Goal: Use online tool/utility: Utilize a website feature to perform a specific function

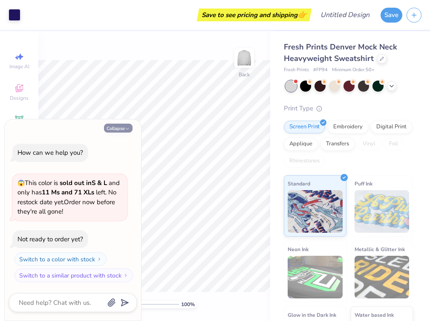
click at [120, 127] on button "Collapse" at bounding box center [118, 128] width 29 height 9
type textarea "x"
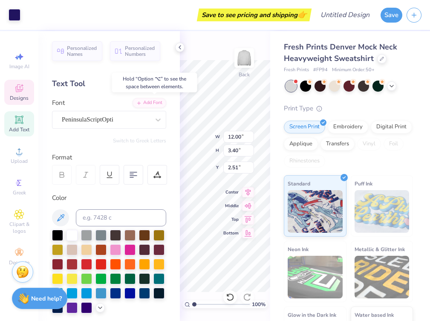
type input "2.51"
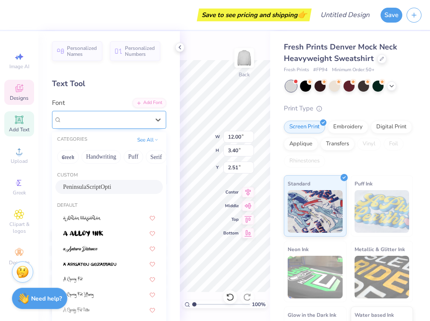
click at [107, 121] on div "PeninsulaScriptOpti" at bounding box center [105, 119] width 89 height 13
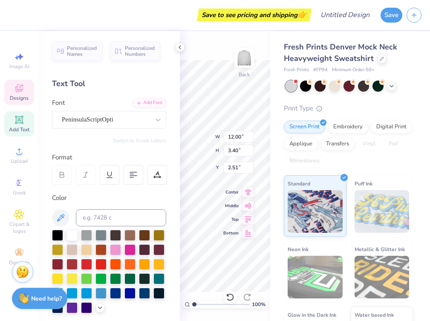
click at [107, 104] on div "Font PeninsulaScriptOpti" at bounding box center [109, 113] width 114 height 31
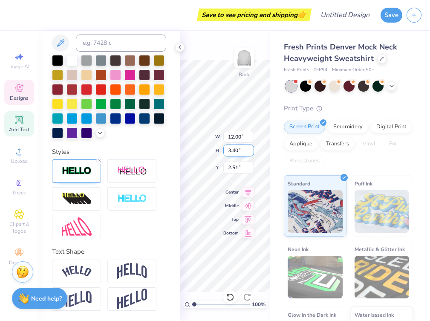
scroll to position [0, 1]
click at [179, 49] on icon at bounding box center [179, 47] width 7 height 7
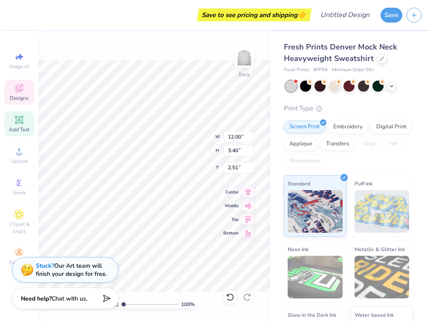
scroll to position [0, 3]
type textarea "Alpha Omicron Pi"
click at [351, 88] on div at bounding box center [348, 85] width 11 height 11
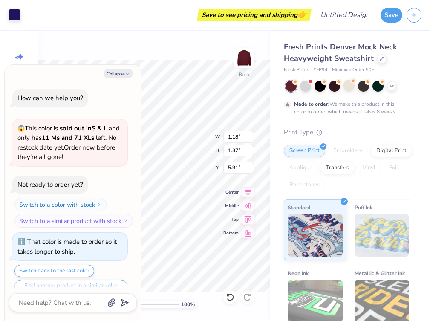
scroll to position [14, 0]
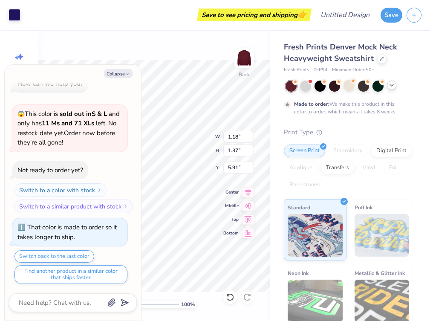
click at [394, 87] on icon at bounding box center [391, 85] width 7 height 7
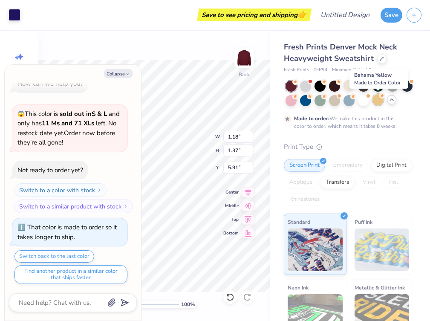
click at [378, 102] on div at bounding box center [377, 99] width 11 height 11
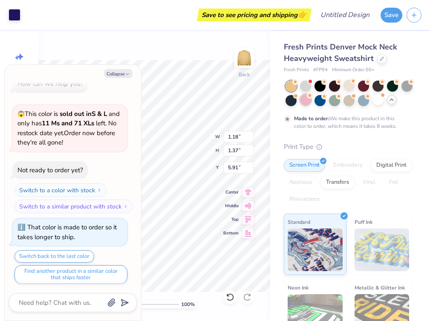
click at [308, 104] on div at bounding box center [305, 99] width 11 height 11
click at [319, 104] on div at bounding box center [319, 99] width 11 height 11
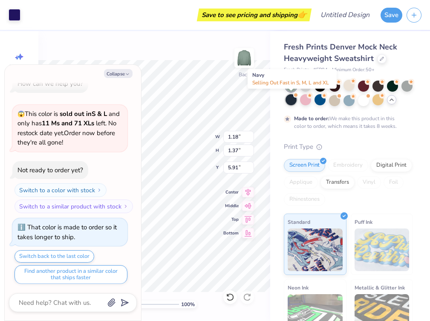
click at [290, 103] on div at bounding box center [290, 99] width 11 height 11
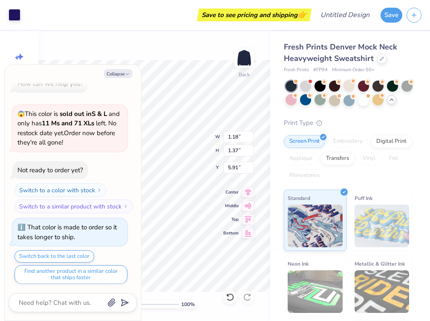
scroll to position [166, 0]
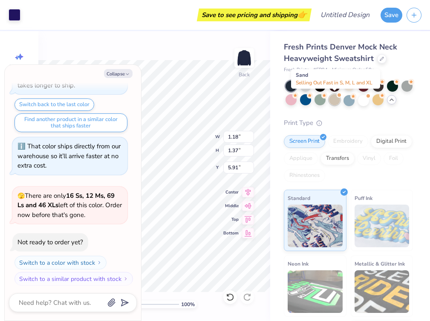
click at [334, 102] on div at bounding box center [334, 99] width 11 height 11
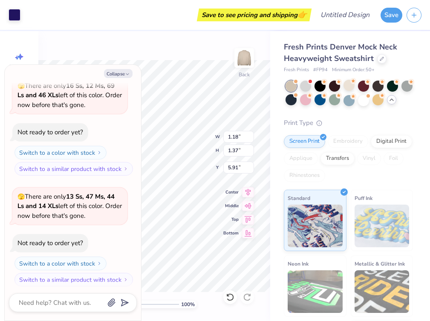
click at [351, 105] on div at bounding box center [348, 94] width 127 height 26
click at [351, 102] on div at bounding box center [348, 99] width 11 height 11
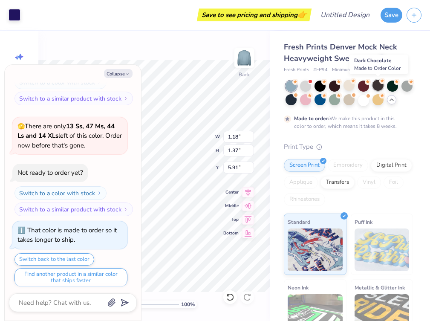
click at [378, 87] on div at bounding box center [377, 85] width 11 height 11
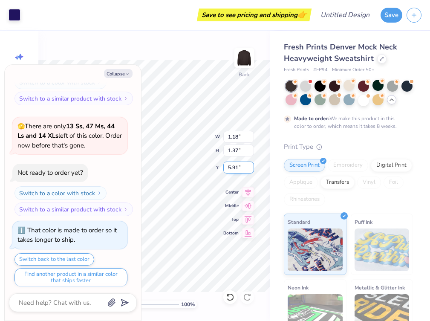
type textarea "x"
type input "12.50"
type input "4.06"
type input "1.96"
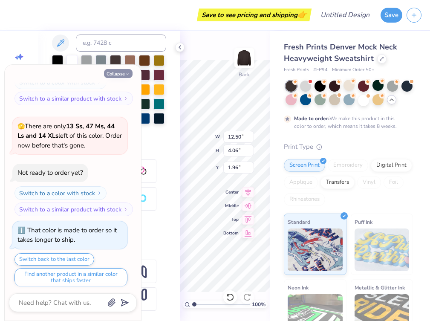
click at [123, 74] on button "Collapse" at bounding box center [118, 73] width 29 height 9
type textarea "x"
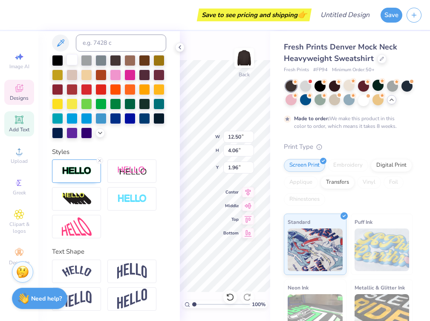
click at [73, 61] on div at bounding box center [71, 59] width 11 height 11
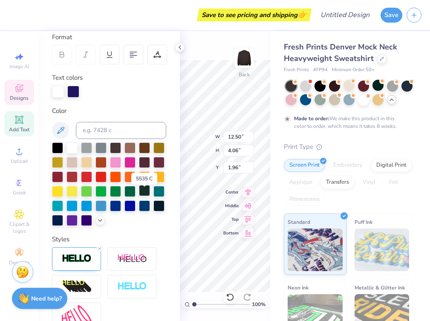
scroll to position [116, 0]
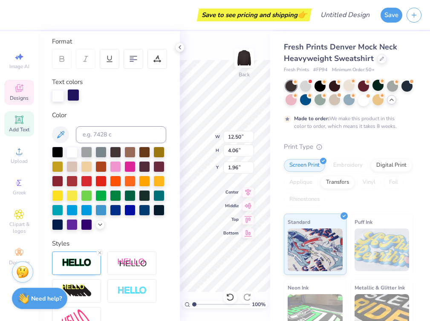
click at [72, 94] on div at bounding box center [73, 95] width 12 height 12
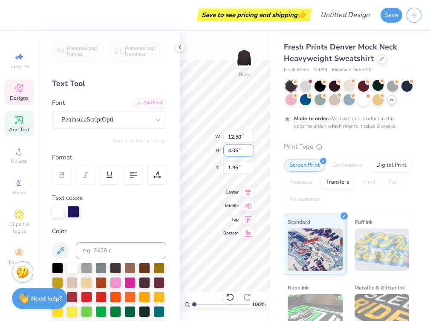
scroll to position [0, 1]
click at [67, 213] on div at bounding box center [73, 212] width 12 height 12
click at [55, 213] on div at bounding box center [58, 212] width 12 height 12
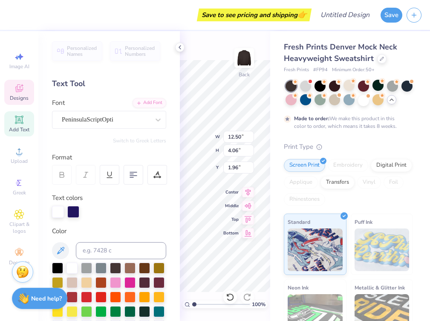
click at [179, 48] on icon at bounding box center [179, 47] width 7 height 7
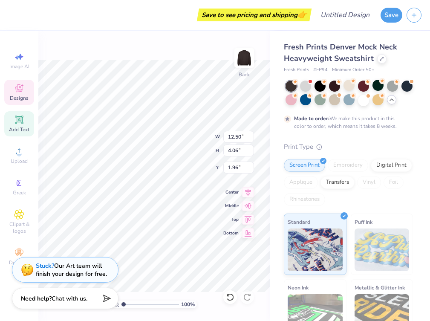
scroll to position [0, 2]
click at [23, 125] on div "Add Text" at bounding box center [19, 123] width 30 height 25
type input "5.84"
type input "1.69"
type input "9.15"
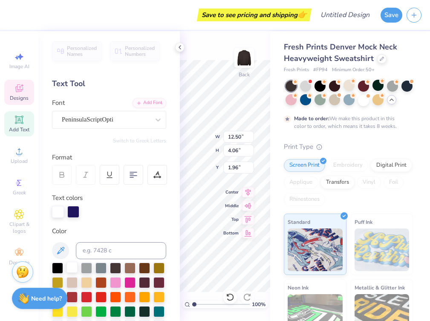
click at [73, 269] on div at bounding box center [71, 267] width 11 height 11
click at [71, 265] on div at bounding box center [71, 267] width 11 height 11
click at [72, 270] on div at bounding box center [71, 267] width 11 height 11
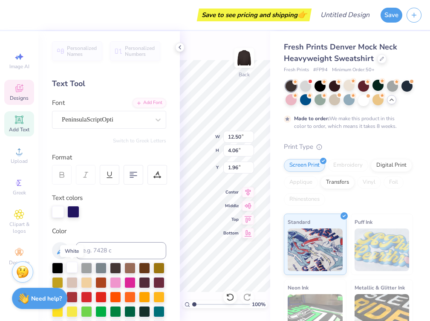
scroll to position [0, 3]
click at [72, 270] on div at bounding box center [71, 267] width 11 height 11
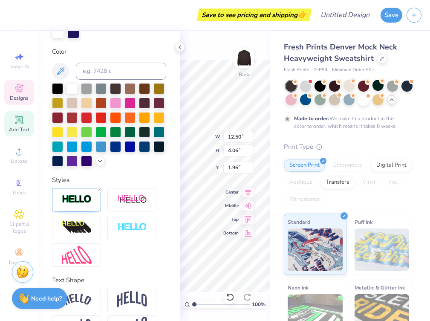
scroll to position [0, 1]
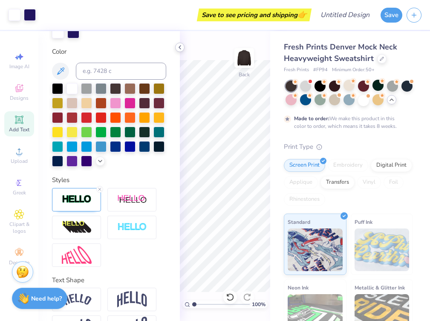
click at [180, 46] on icon at bounding box center [179, 47] width 7 height 7
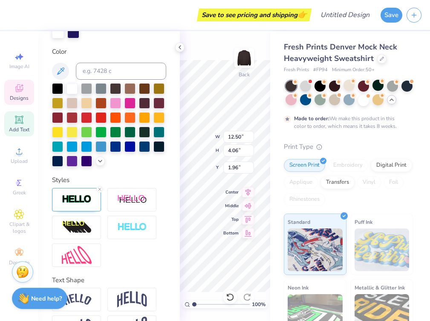
type input "5.25"
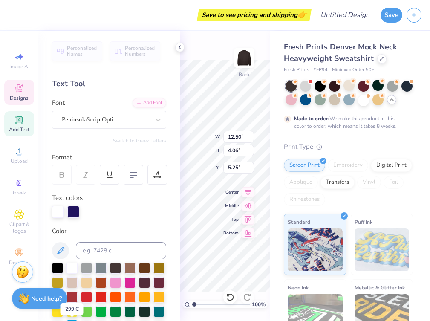
scroll to position [0, 0]
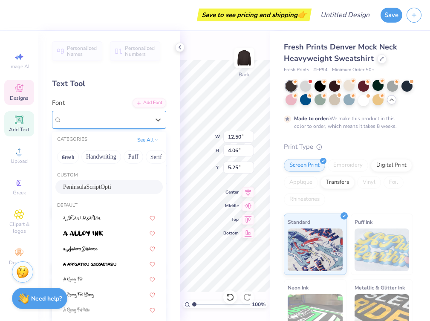
click at [104, 122] on div "PeninsulaScriptOpti" at bounding box center [105, 119] width 89 height 13
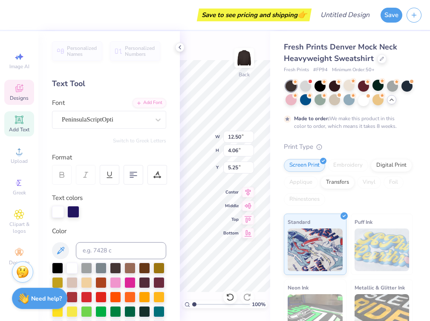
type textarea "Alpa Omicron Pi"
type input "11.87"
type input "3.96"
type input "5.30"
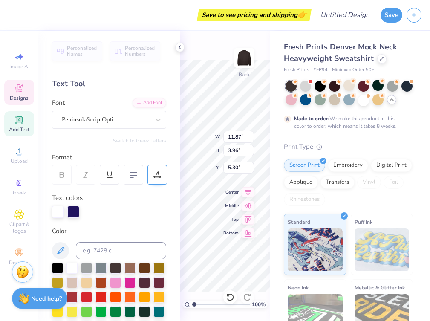
drag, startPoint x: 178, startPoint y: 45, endPoint x: 162, endPoint y: 181, distance: 136.8
click at [178, 45] on icon at bounding box center [179, 47] width 7 height 7
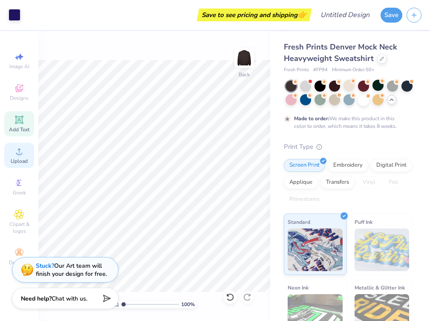
click at [20, 150] on icon at bounding box center [19, 151] width 10 height 10
click at [19, 123] on icon at bounding box center [19, 119] width 8 height 8
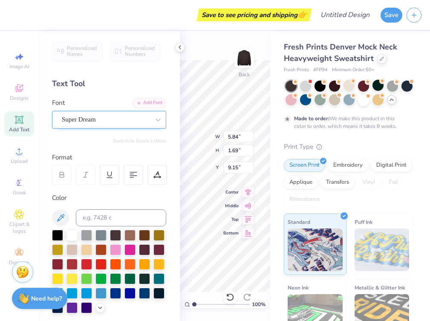
click at [104, 123] on div "Super Dream" at bounding box center [105, 119] width 89 height 13
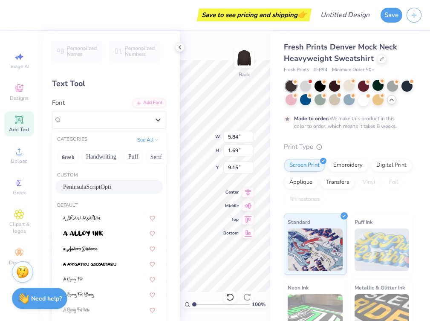
click at [93, 184] on div "PeninsulaScriptOpti" at bounding box center [109, 186] width 92 height 9
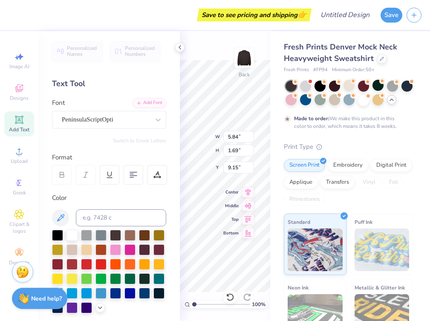
type input "5.75"
type input "1.64"
type input "9.18"
click at [86, 115] on span "PeninsulaScriptOpti" at bounding box center [88, 120] width 52 height 10
click at [101, 98] on div "Personalized Names Personalized Numbers Text Tool Add Font Font PeninsulaScript…" at bounding box center [108, 176] width 141 height 290
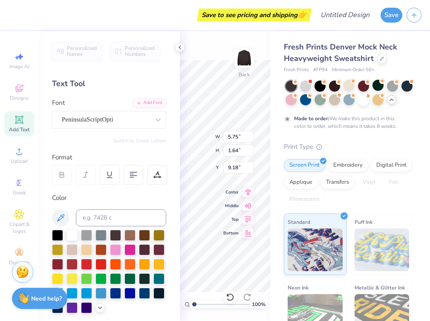
scroll to position [0, 3]
type textarea "Alpha Omicron Pi"
click at [203, 55] on div "100 % Back" at bounding box center [225, 176] width 90 height 290
click at [183, 49] on icon at bounding box center [179, 47] width 7 height 7
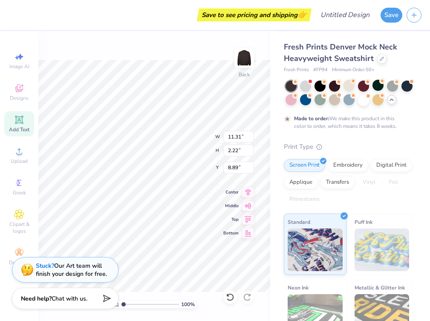
type input "2.69"
type input "2.90"
type input "3.17"
type input "4.92"
click at [21, 96] on span "Designs" at bounding box center [19, 98] width 19 height 7
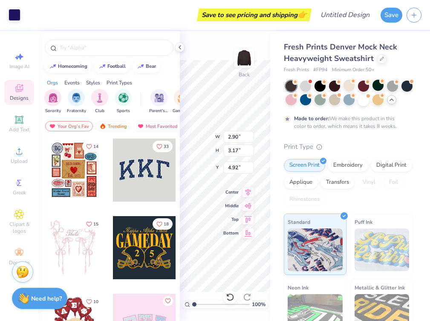
click at [149, 176] on div at bounding box center [144, 169] width 63 height 63
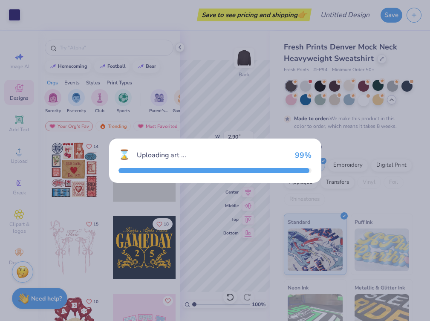
type input "10.91"
type input "4.79"
type input "3.00"
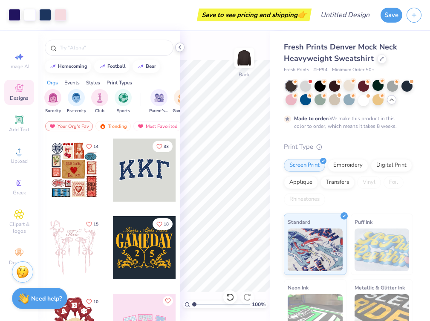
click at [180, 44] on icon at bounding box center [179, 47] width 7 height 7
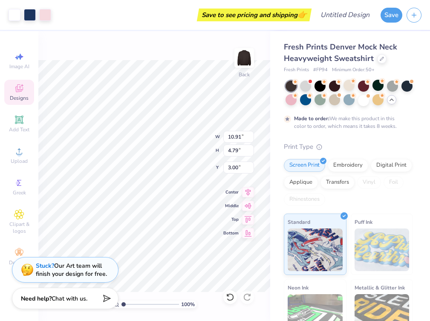
type input "10.53"
type input "11.31"
type input "2.22"
type input "2.69"
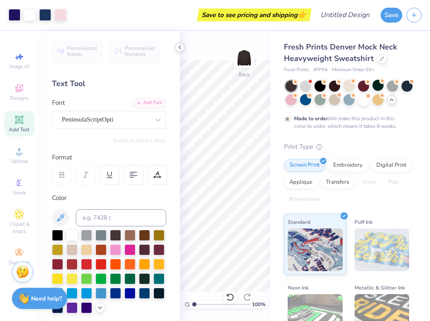
click at [178, 46] on icon at bounding box center [179, 47] width 7 height 7
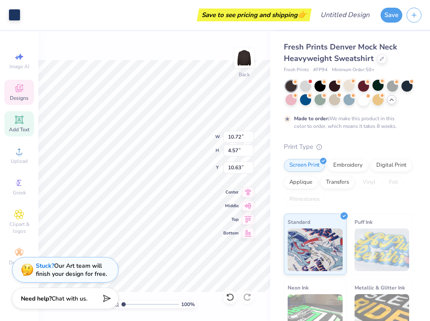
click at [16, 97] on span "Designs" at bounding box center [19, 98] width 19 height 7
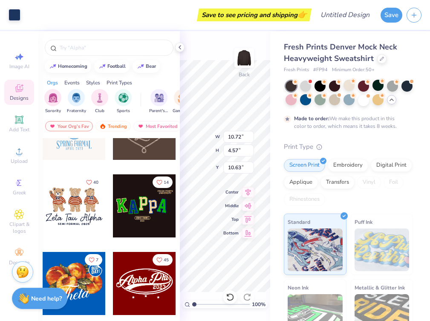
scroll to position [277, 0]
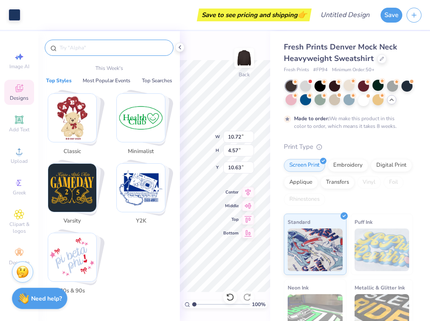
click at [105, 51] on input "text" at bounding box center [113, 47] width 109 height 9
type input "o"
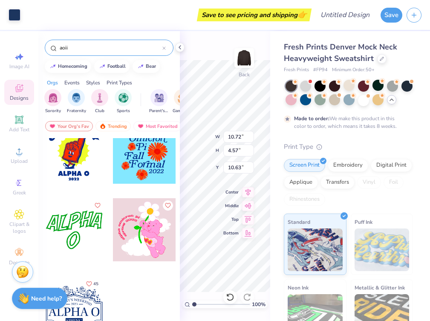
scroll to position [4360, 0]
type input "aoii"
type input "10.63"
type input "4.44"
type input "10.65"
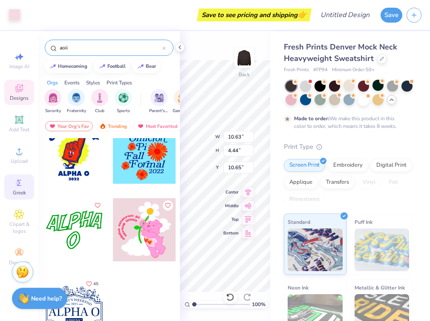
click at [15, 184] on icon at bounding box center [19, 183] width 10 height 10
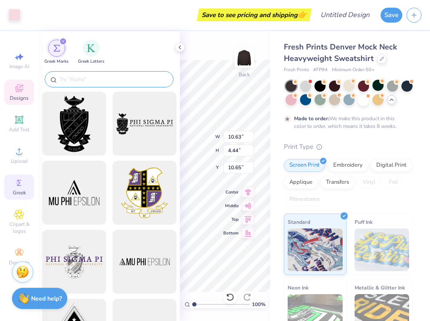
scroll to position [0, 0]
click at [92, 76] on input "text" at bounding box center [113, 79] width 109 height 9
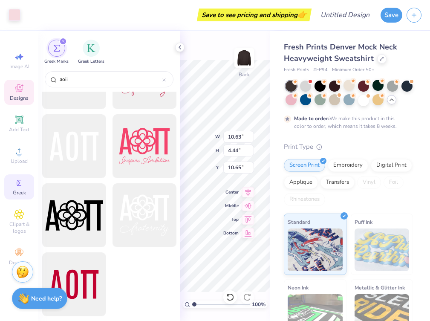
scroll to position [944, 0]
type input "aoii"
click at [178, 47] on icon at bounding box center [179, 47] width 7 height 7
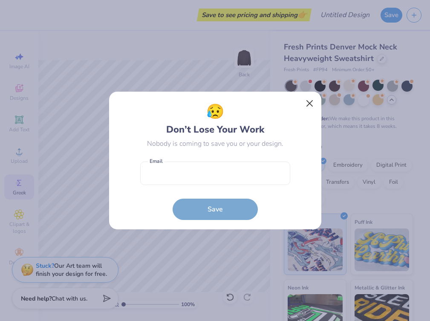
click at [308, 99] on button "Close" at bounding box center [309, 103] width 16 height 16
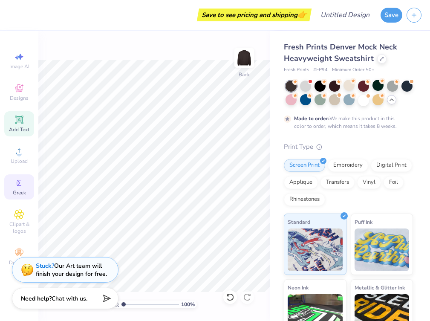
click at [18, 124] on icon at bounding box center [19, 120] width 10 height 10
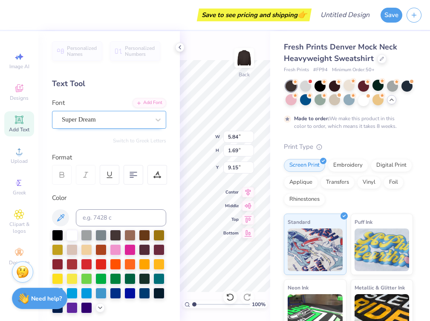
click at [113, 121] on div "Super Dream" at bounding box center [105, 119] width 89 height 13
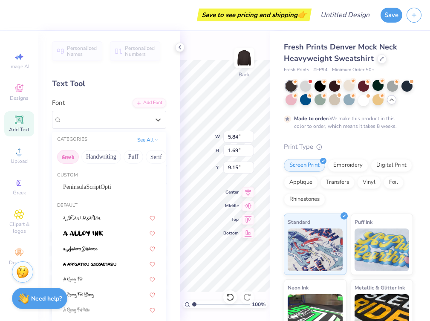
click at [72, 156] on button "Greek" at bounding box center [68, 157] width 22 height 14
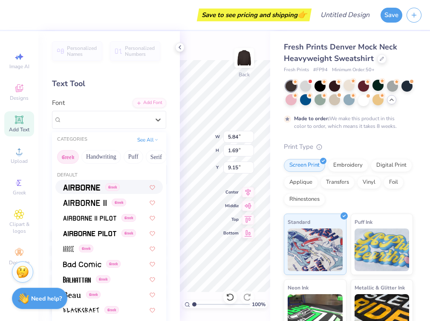
click at [80, 188] on img at bounding box center [81, 187] width 37 height 6
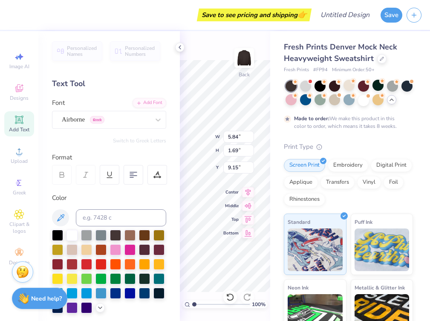
type input "5.59"
type input "1.77"
type input "9.12"
type textarea "ALPHA O"
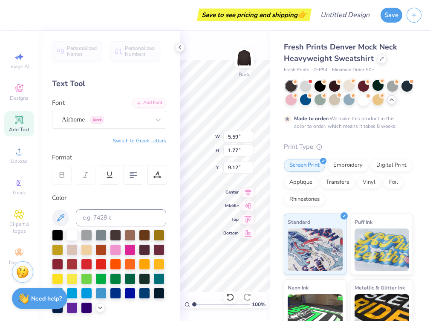
click at [56, 177] on div at bounding box center [62, 175] width 20 height 20
click at [135, 120] on div "Airborne Greek" at bounding box center [105, 119] width 89 height 13
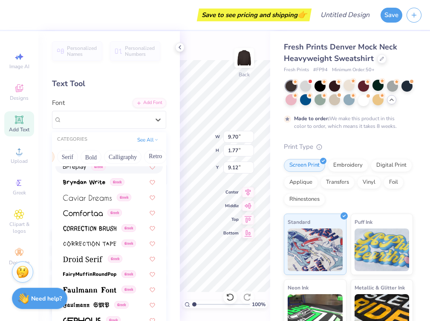
scroll to position [0, 87]
click at [95, 160] on button "Bold" at bounding box center [92, 157] width 21 height 14
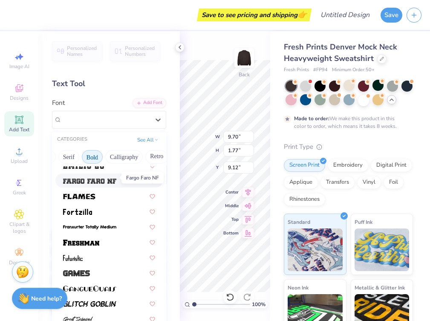
scroll to position [211, 0]
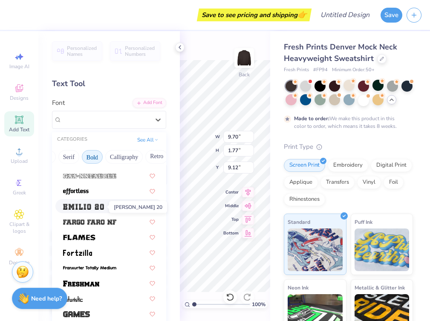
click at [97, 209] on img at bounding box center [83, 207] width 41 height 6
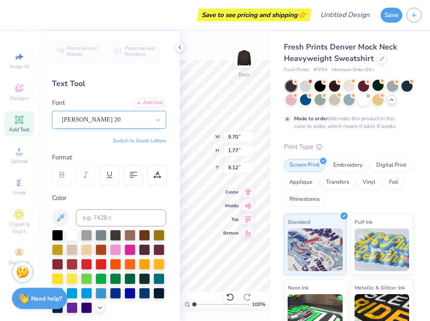
type input "13.07"
type input "2.21"
type input "8.89"
click at [120, 124] on div at bounding box center [106, 120] width 88 height 12
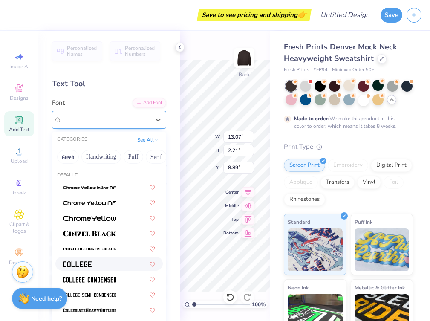
scroll to position [0, 0]
click at [128, 119] on div "[PERSON_NAME] 20" at bounding box center [106, 120] width 88 height 10
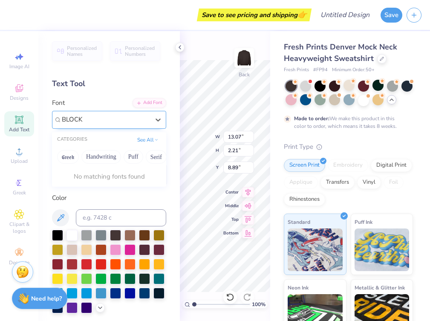
type input "BLOCK"
click at [138, 119] on div at bounding box center [105, 119] width 89 height 13
click at [147, 119] on div "[PERSON_NAME] 20" at bounding box center [106, 120] width 88 height 10
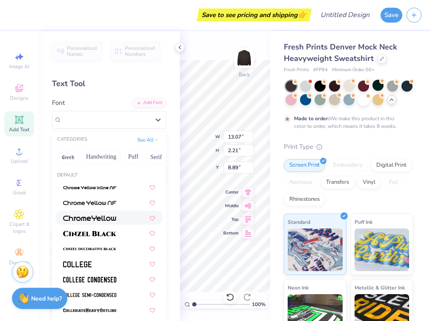
scroll to position [18, 0]
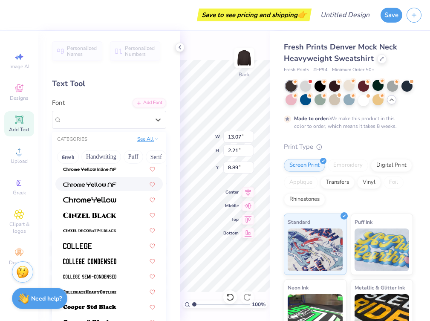
click at [144, 139] on button "See All" at bounding box center [148, 139] width 26 height 9
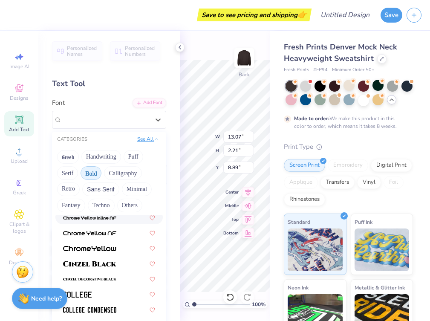
click at [143, 138] on button "See All" at bounding box center [148, 139] width 26 height 9
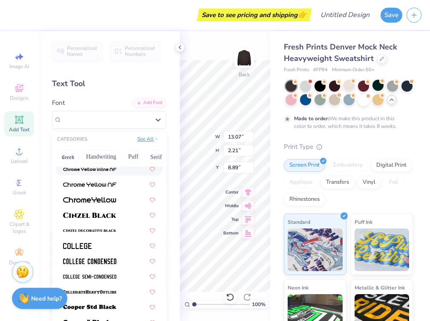
click at [143, 138] on button "See All" at bounding box center [148, 139] width 26 height 9
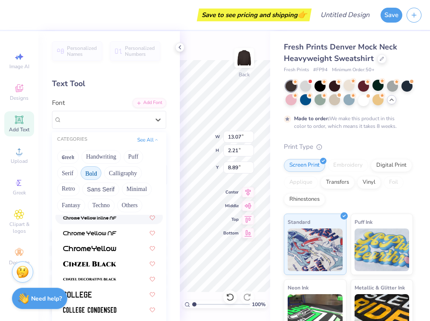
click at [94, 173] on button "Bold" at bounding box center [91, 173] width 21 height 14
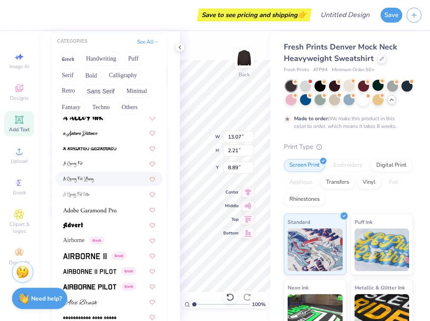
scroll to position [69, 0]
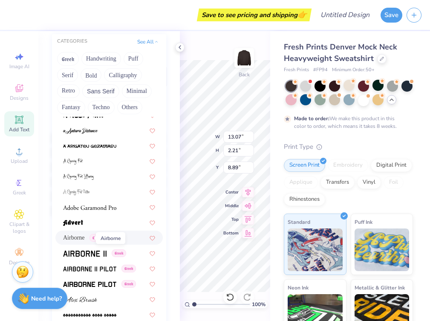
click at [85, 240] on span "Airborne" at bounding box center [74, 237] width 22 height 9
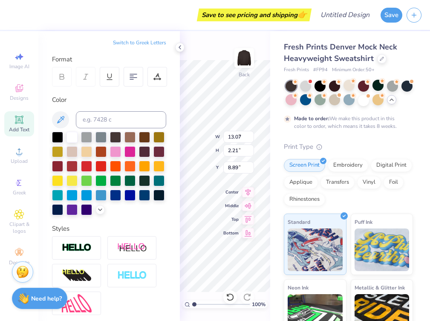
type input "9.70"
type input "1.77"
type input "9.12"
click at [66, 80] on div at bounding box center [62, 77] width 20 height 20
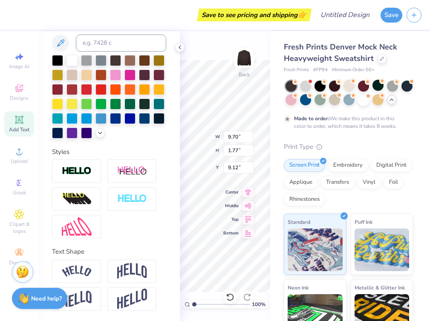
scroll to position [175, 0]
click at [139, 273] on img at bounding box center [132, 271] width 30 height 16
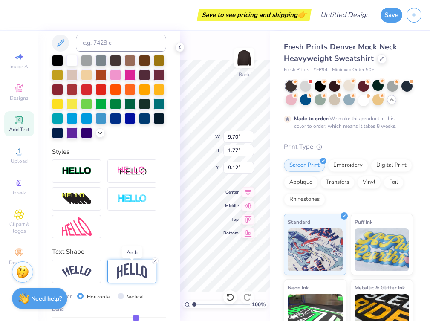
type input "3.78"
type input "8.11"
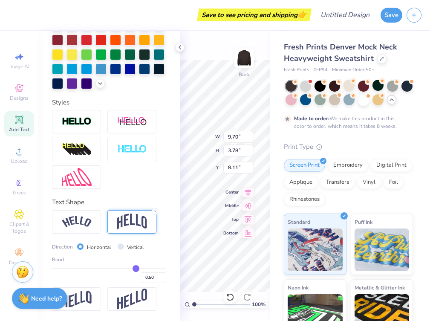
scroll to position [225, 0]
type input "0.49"
type input "0.48"
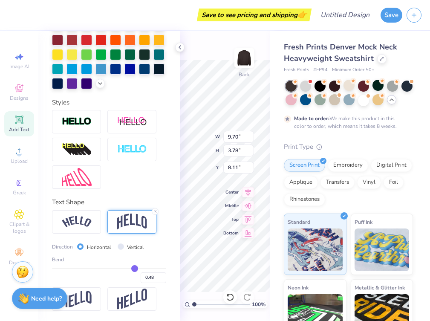
type input "0.47"
type input "0.46"
type input "0.45"
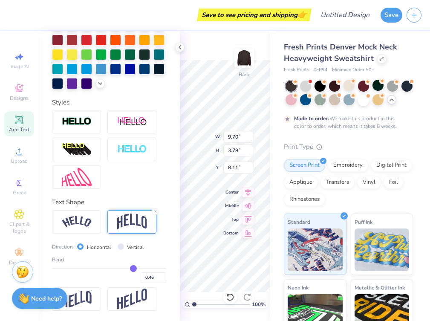
type input "0.45"
type input "0.44"
type input "0.43"
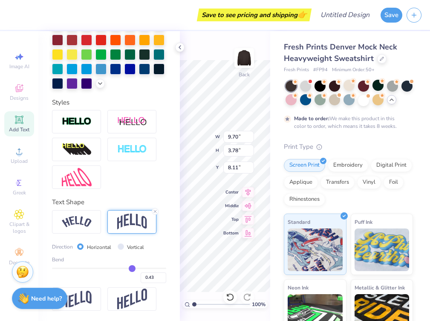
type input "0.42"
type input "0.41"
type input "0.4"
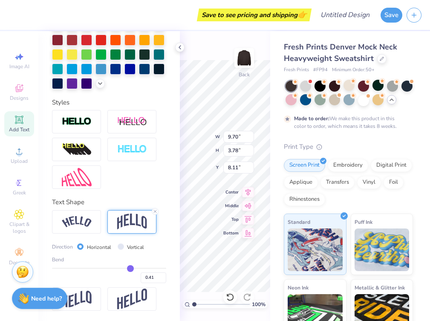
type input "0.40"
type input "0.39"
type input "0.38"
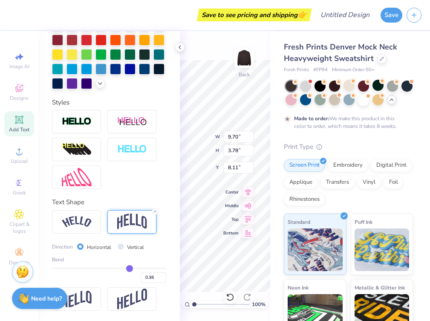
type input "0.37"
type input "0.36"
type input "0.35"
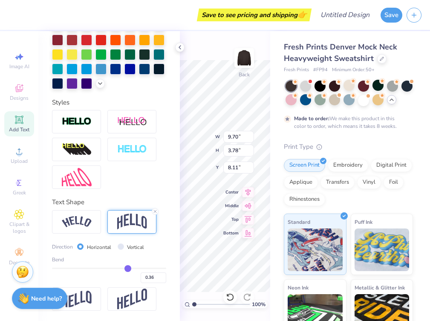
type input "0.35"
type input "0.34"
type input "0.33"
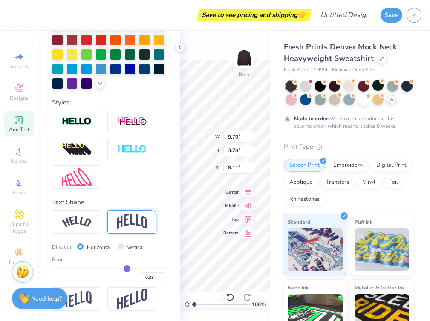
type input "0.32"
type input "0.31"
type input "0.3"
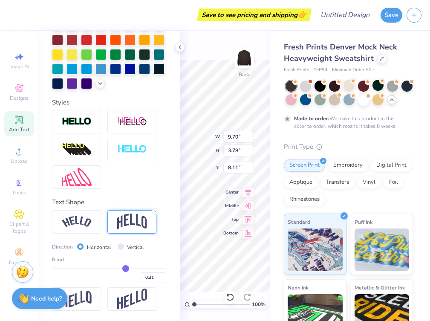
type input "0.30"
type input "0.29"
type input "0.28"
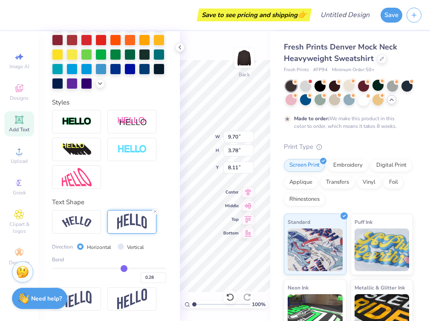
type input "0.27"
type input "0.26"
type input "0.25"
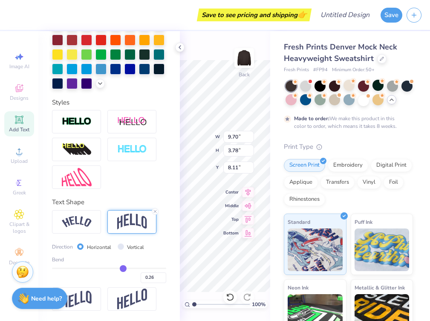
type input "0.25"
type input "0.24"
type input "0.23"
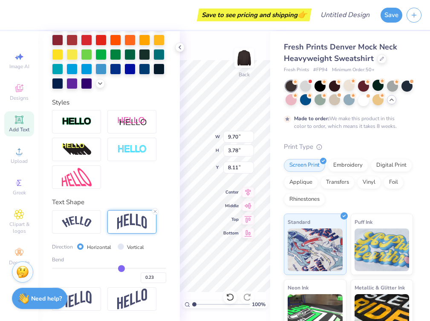
type input "0.22"
type input "0.21"
type input "0.2"
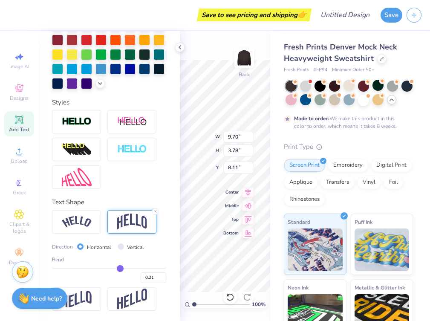
type input "0.20"
type input "0.19"
type input "0.18"
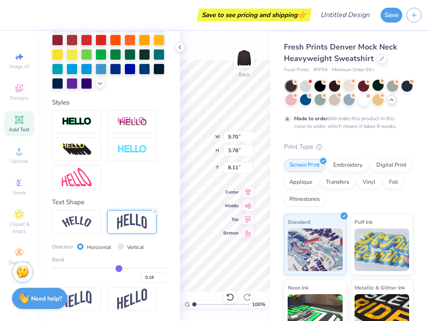
drag, startPoint x: 136, startPoint y: 267, endPoint x: 119, endPoint y: 268, distance: 17.1
type input "0.18"
click at [119, 268] on input "range" at bounding box center [109, 268] width 114 height 1
type input "2.46"
type input "8.77"
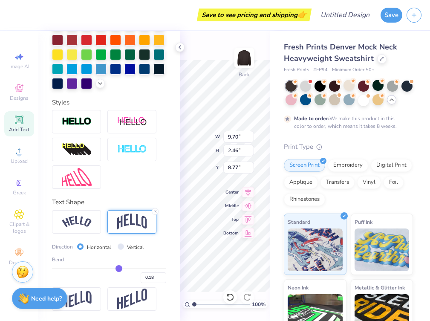
type input "0.19"
type input "0.2"
type input "0.20"
type input "0.21"
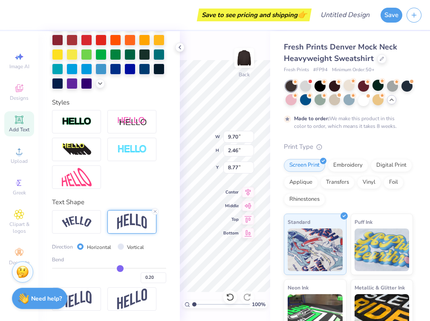
type input "0.21"
type input "0.22"
type input "0.23"
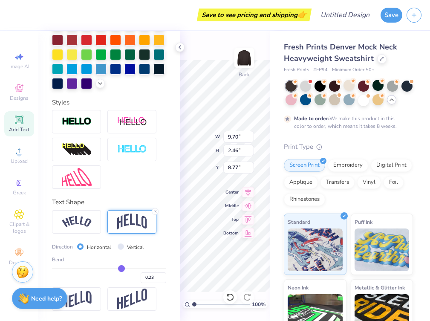
type input "0.24"
click at [122, 269] on input "range" at bounding box center [109, 268] width 114 height 1
type input "2.69"
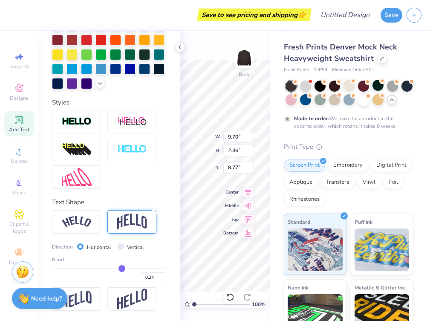
type input "8.65"
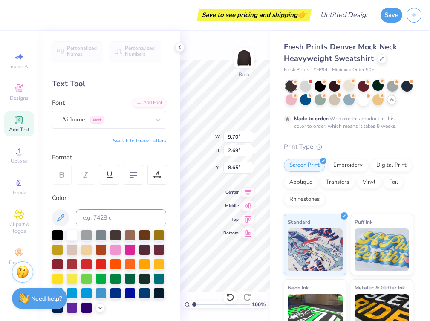
scroll to position [0, 0]
click at [119, 117] on div "Airborne Greek" at bounding box center [105, 119] width 89 height 13
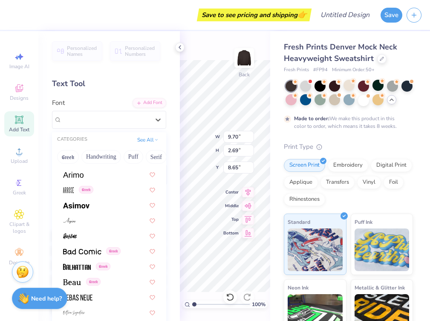
scroll to position [321, 0]
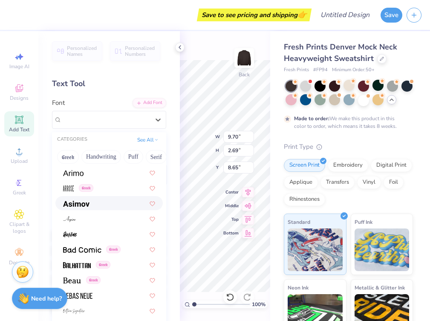
click at [100, 206] on div at bounding box center [109, 203] width 92 height 9
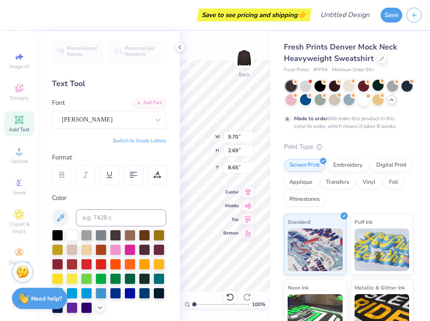
type input "9.99"
type input "2.67"
type input "8.67"
click at [121, 116] on div "[PERSON_NAME]" at bounding box center [105, 119] width 89 height 13
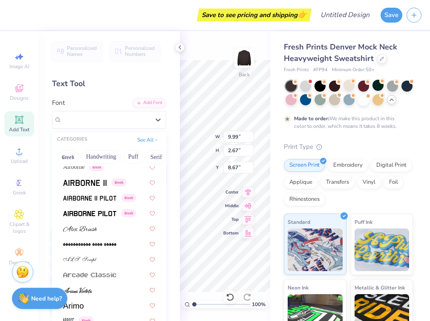
scroll to position [192, 0]
